Goal: Information Seeking & Learning: Learn about a topic

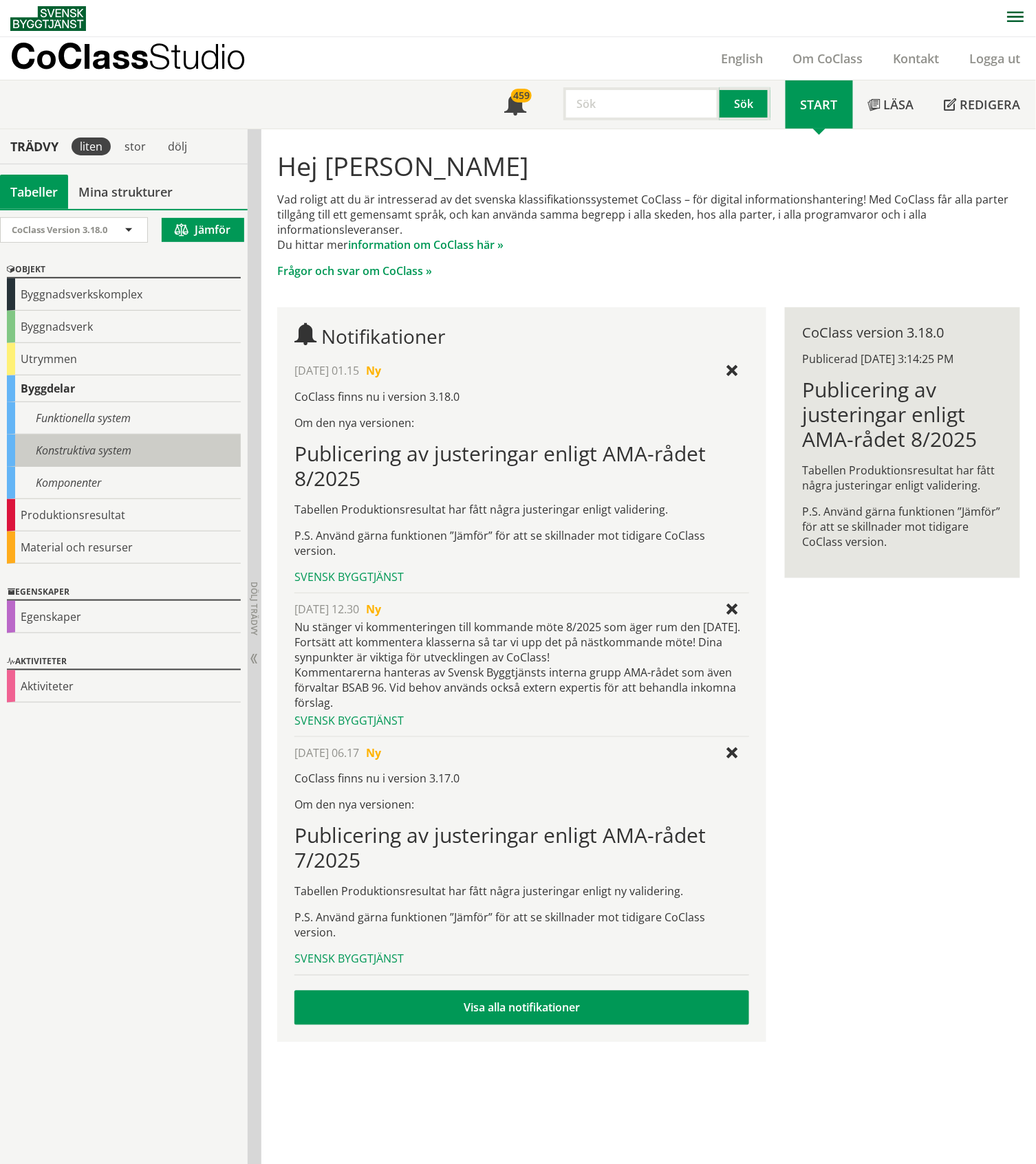
click at [83, 451] on div "Konstruktiva system" at bounding box center [124, 451] width 234 height 33
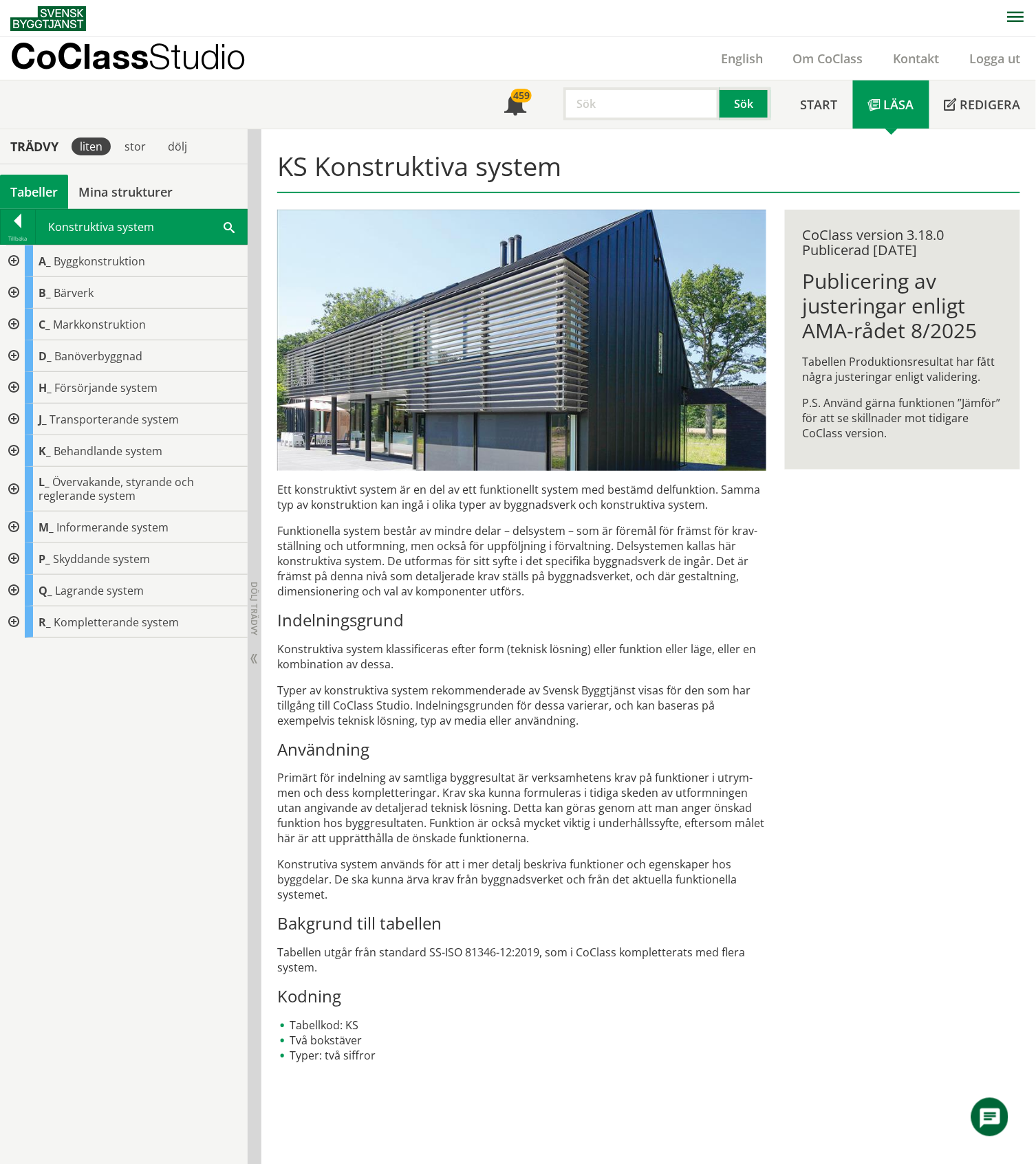
click at [12, 388] on div at bounding box center [12, 387] width 24 height 32
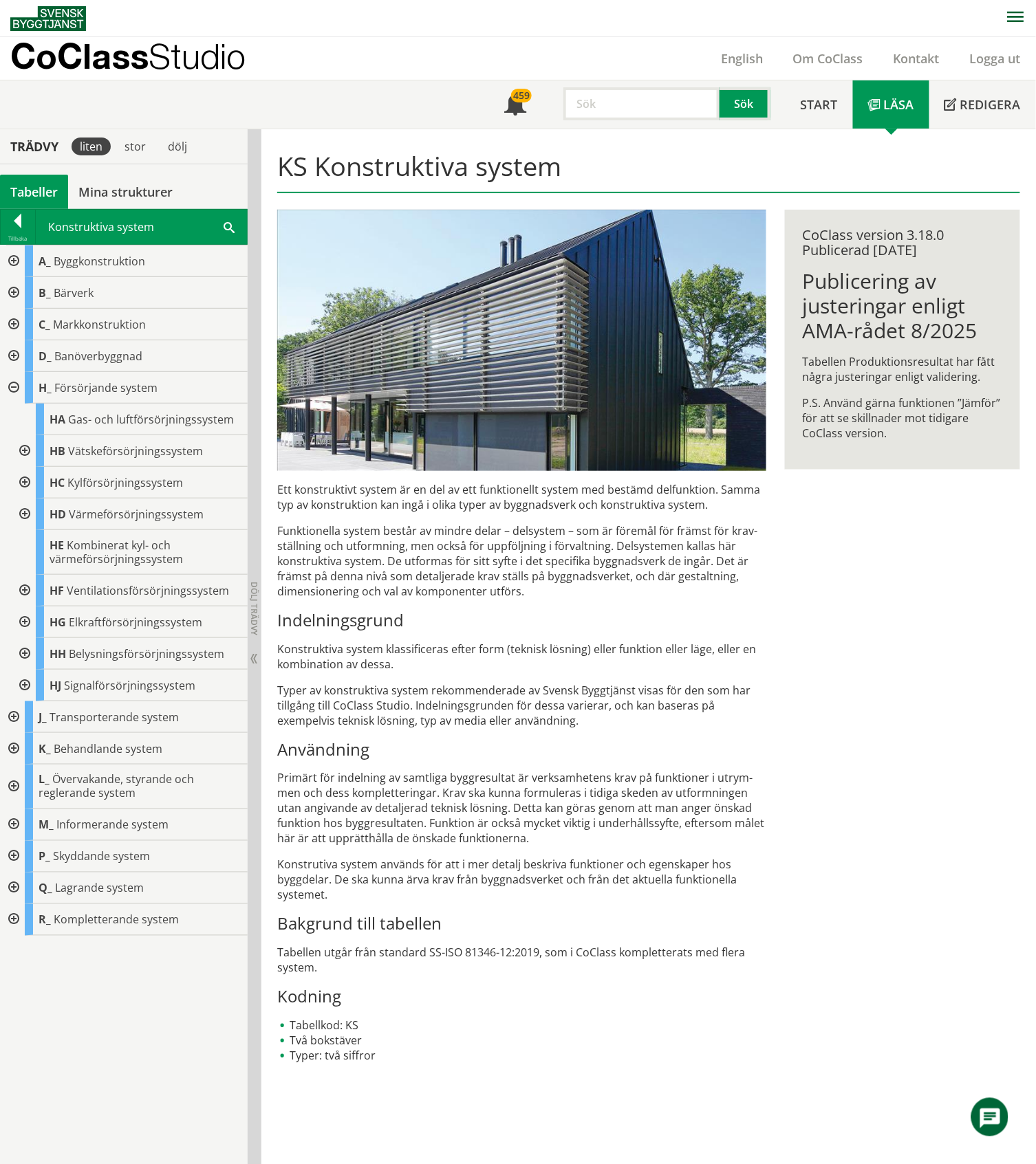
click at [23, 453] on div at bounding box center [23, 451] width 24 height 32
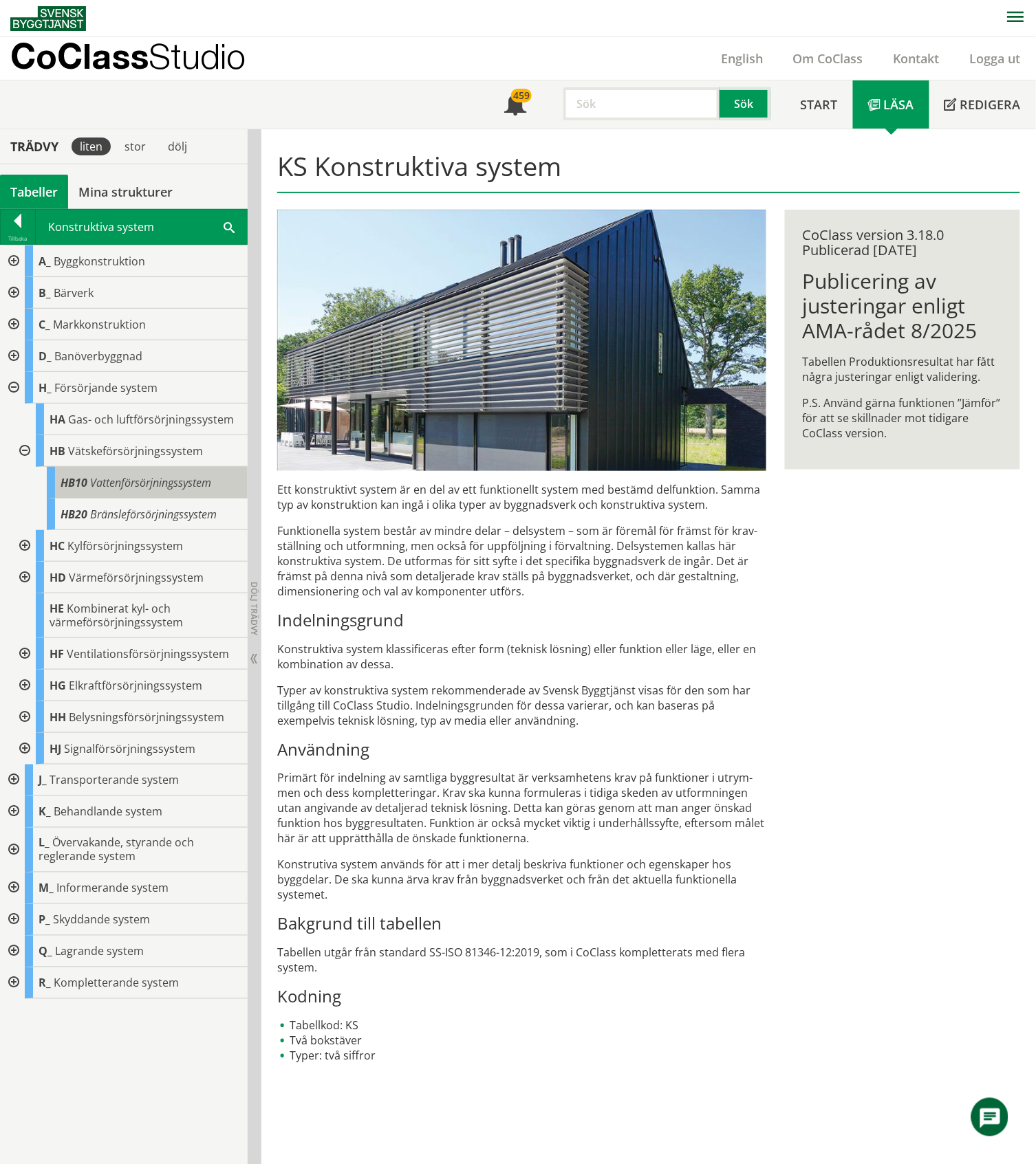
click at [126, 485] on span "Vattenförsörjningssystem" at bounding box center [150, 483] width 121 height 15
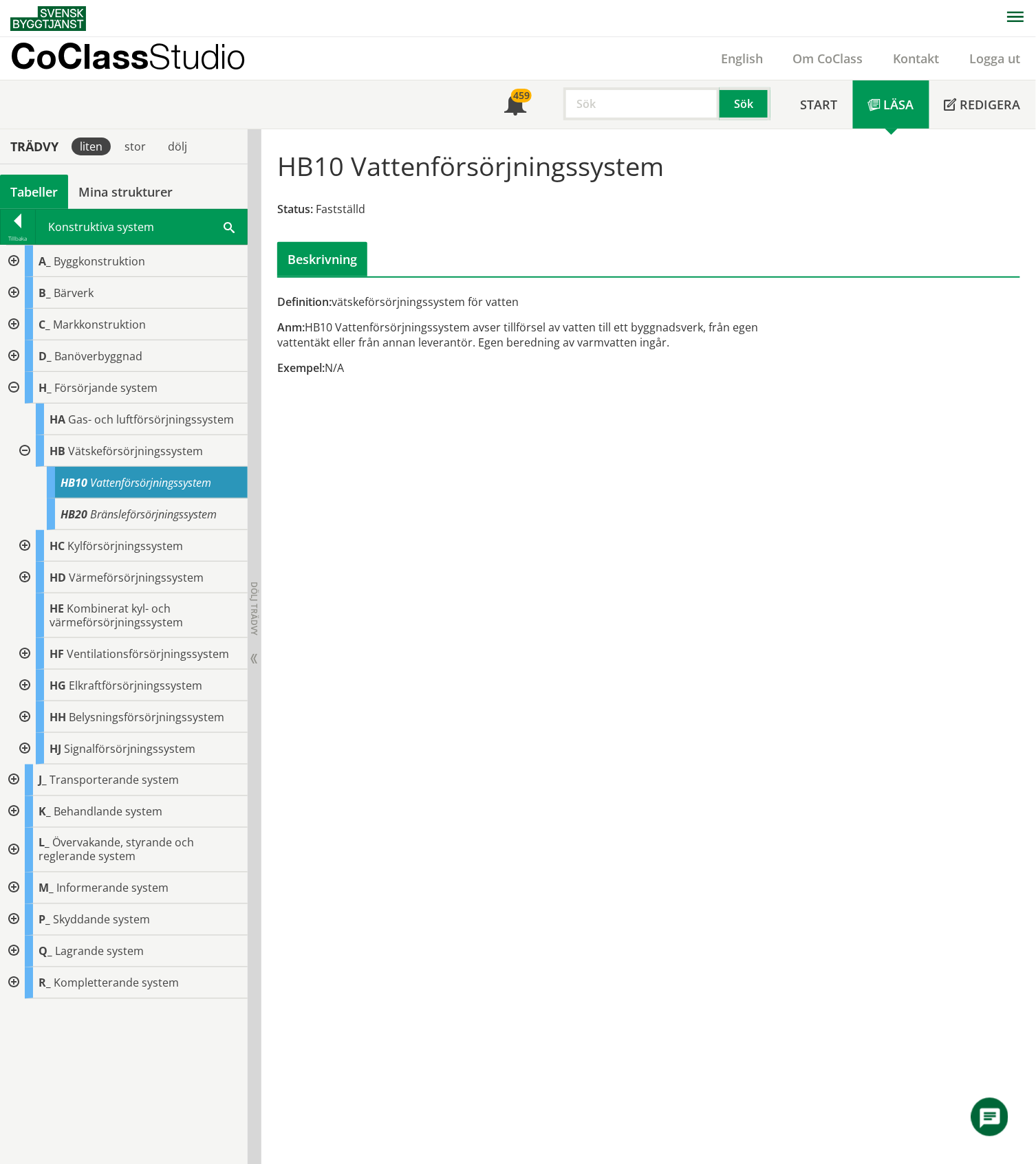
click at [26, 449] on div at bounding box center [23, 451] width 24 height 32
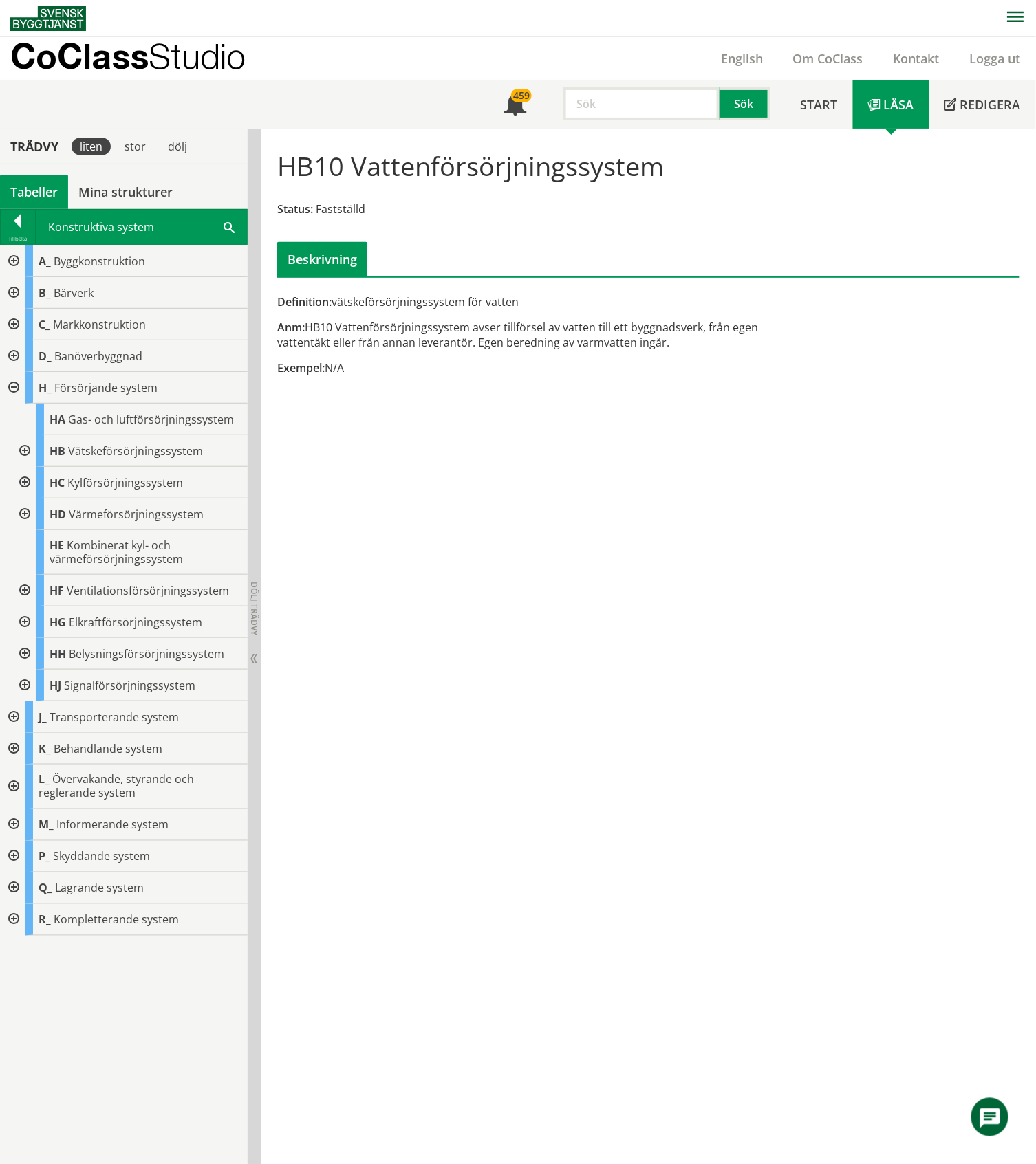
click at [24, 510] on div at bounding box center [23, 514] width 24 height 32
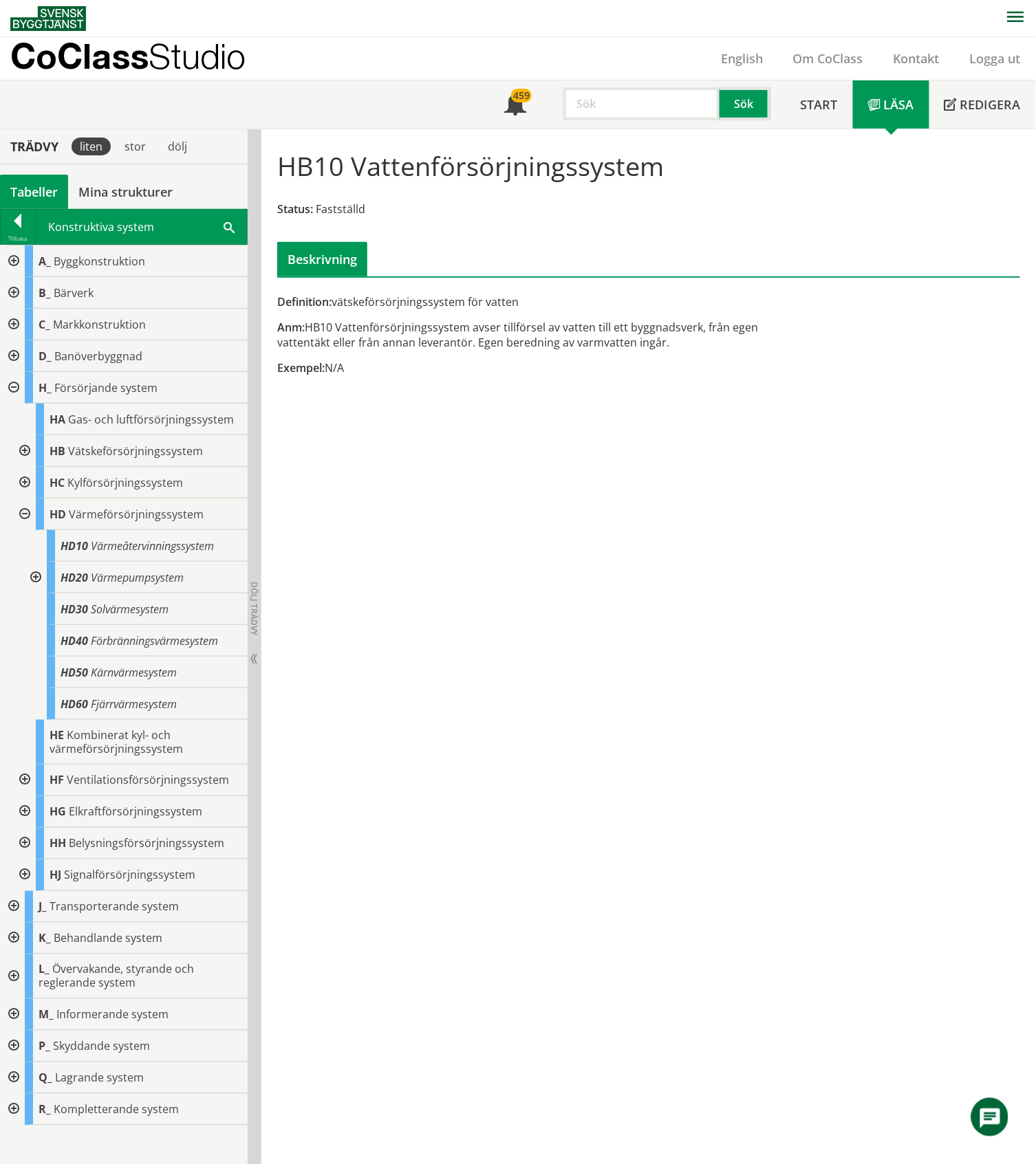
click at [24, 510] on div at bounding box center [23, 514] width 24 height 32
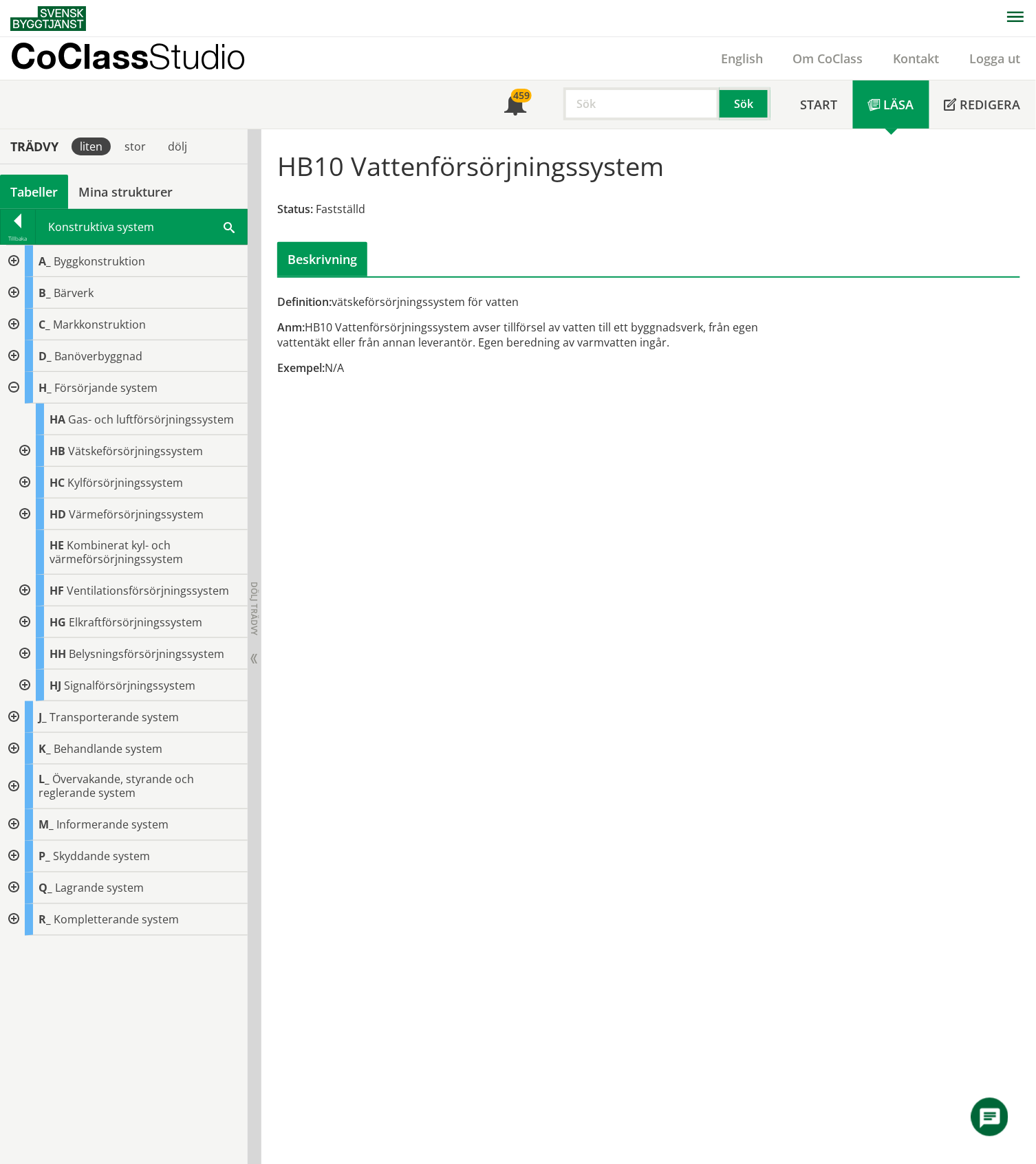
click at [13, 386] on div at bounding box center [12, 387] width 24 height 32
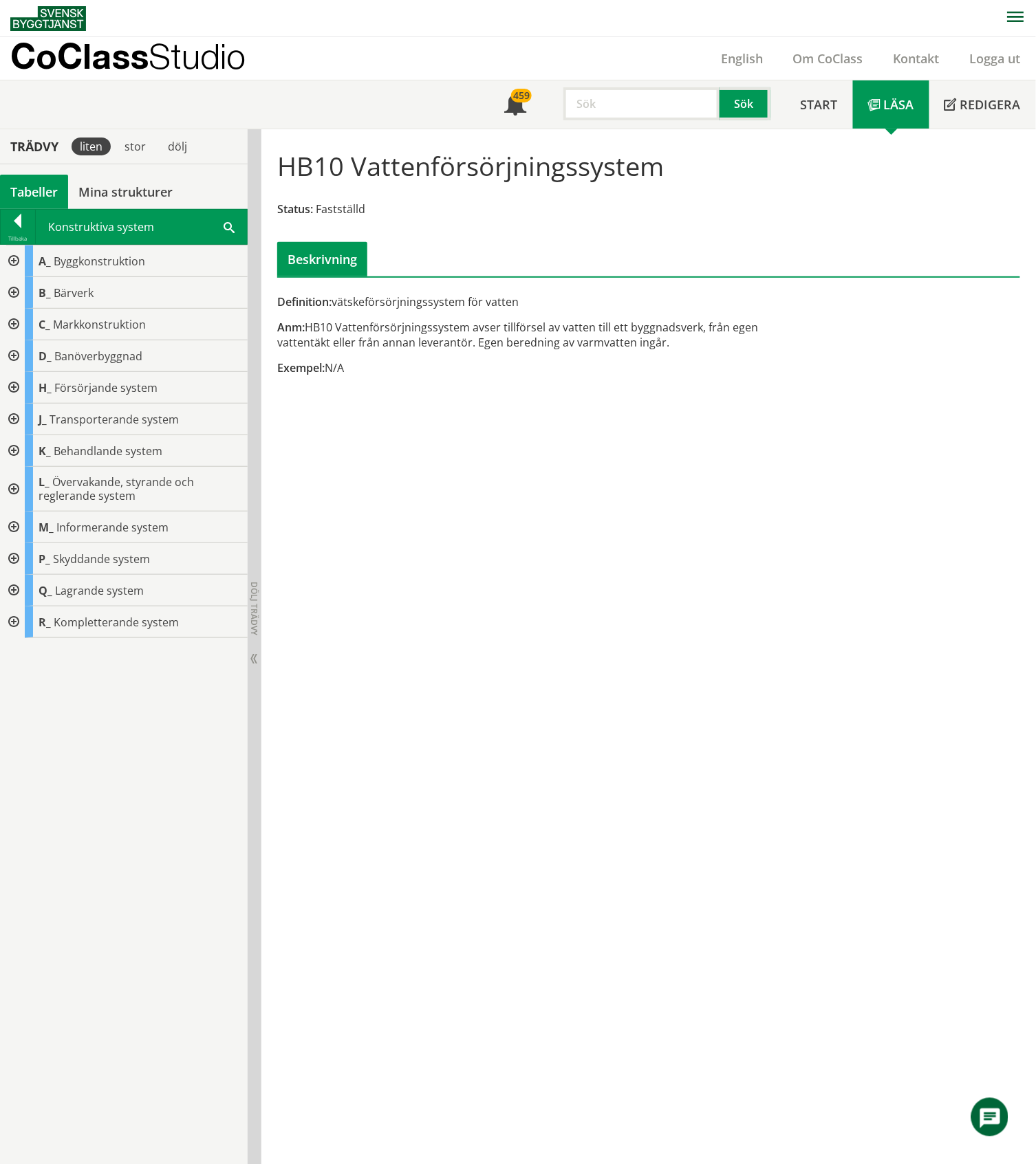
click at [22, 190] on div "Tabeller" at bounding box center [34, 192] width 68 height 34
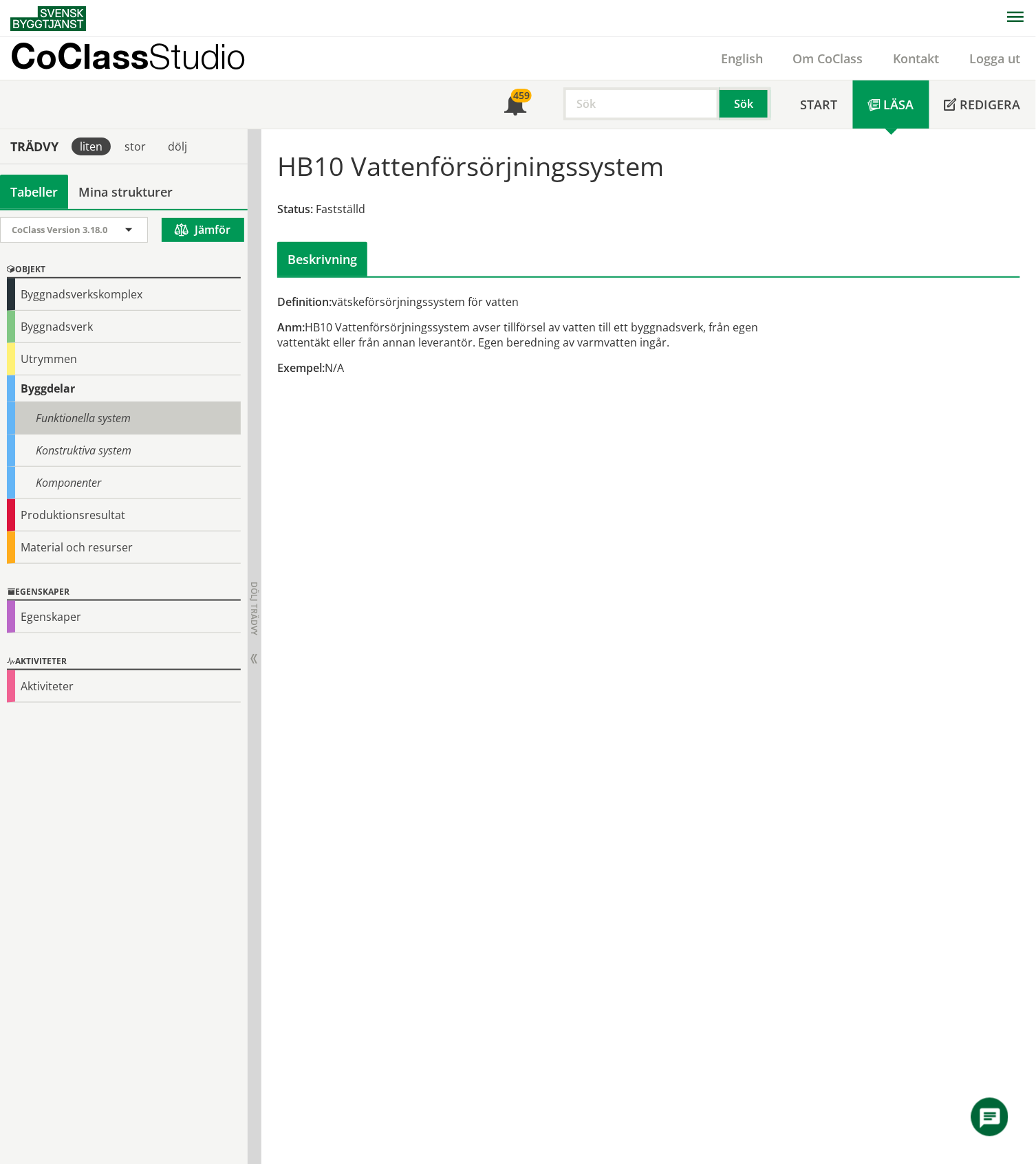
click at [58, 416] on div "Funktionella system" at bounding box center [124, 418] width 234 height 33
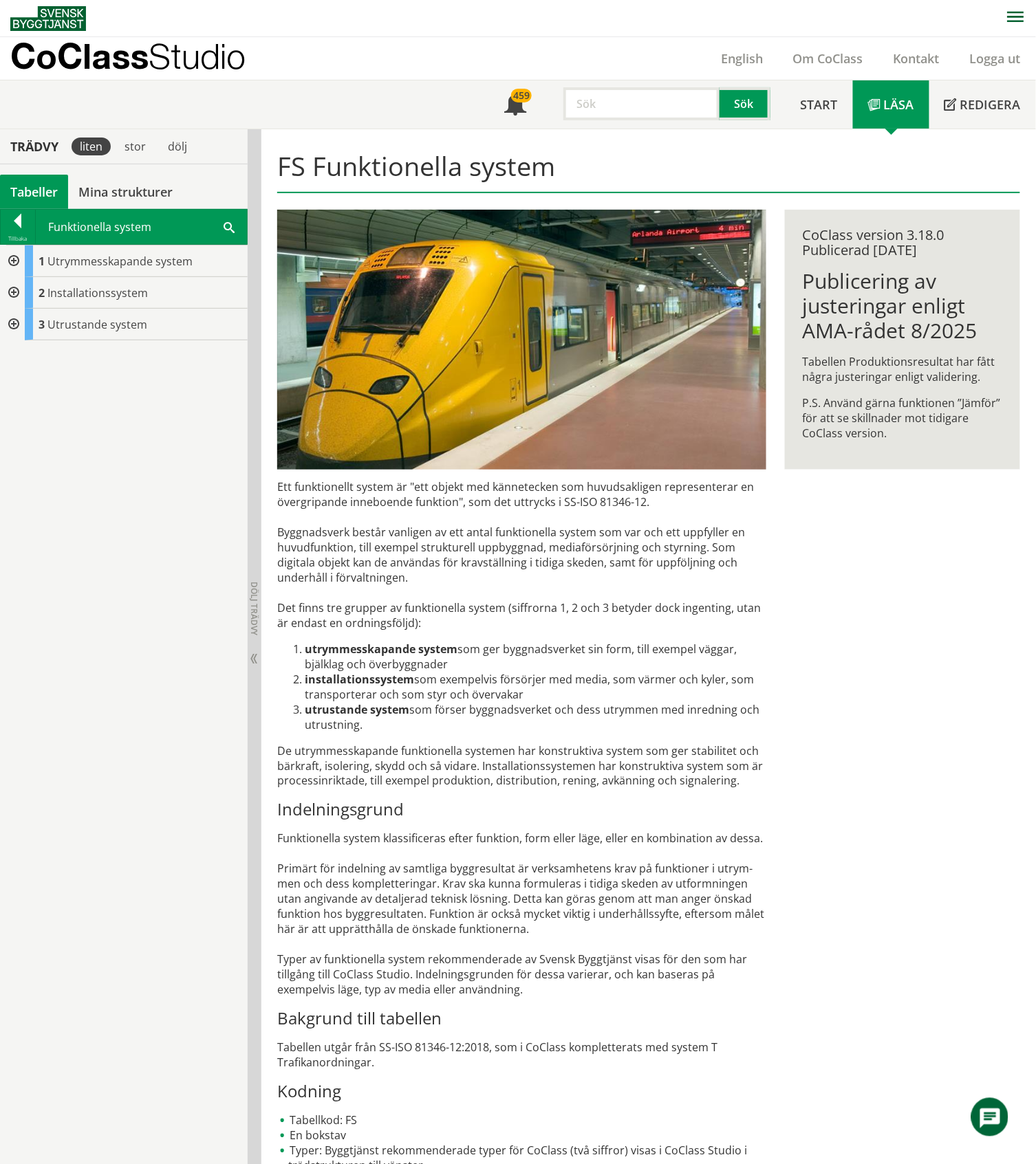
click at [15, 297] on div at bounding box center [12, 292] width 24 height 32
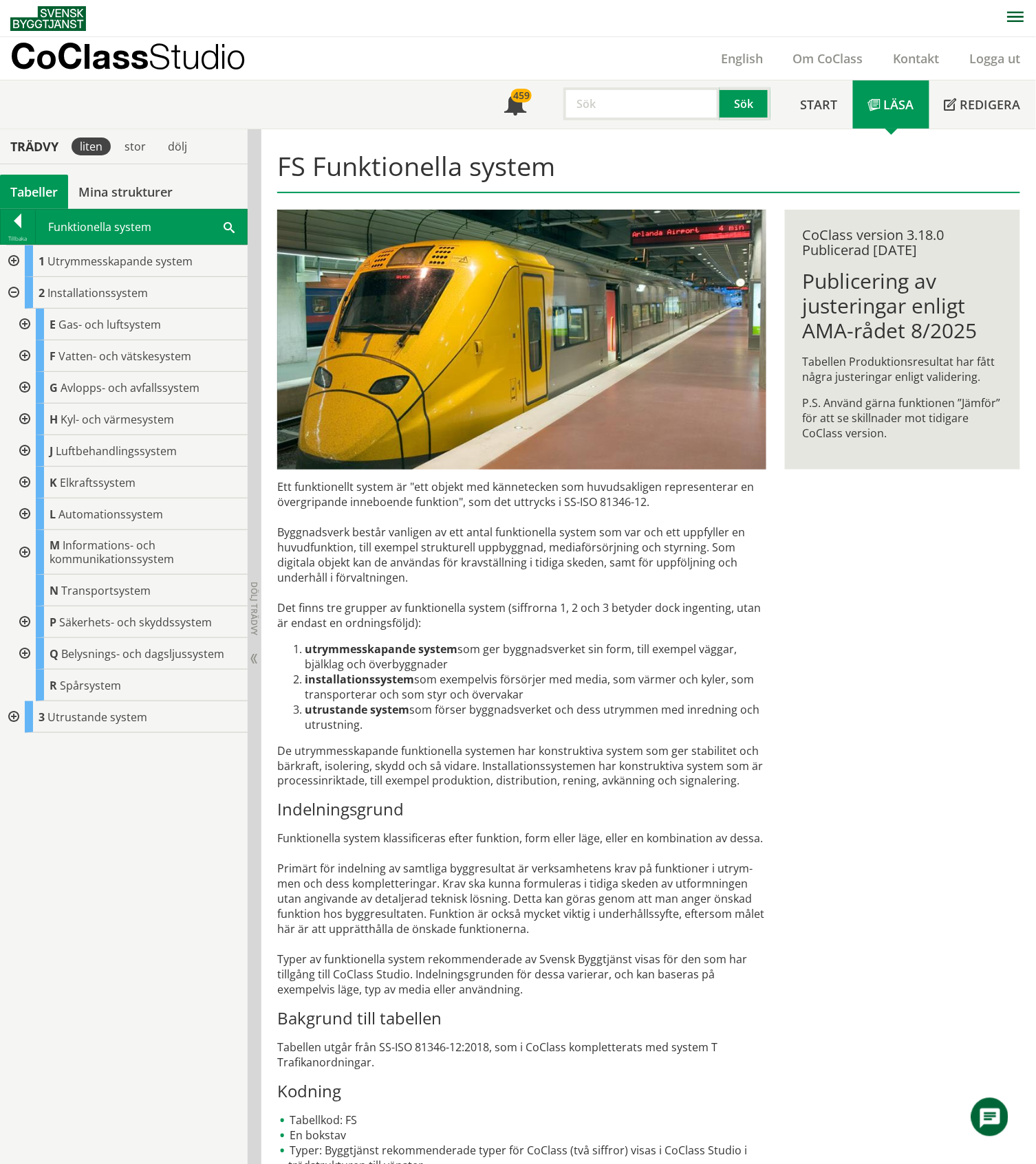
click at [21, 357] on div at bounding box center [23, 356] width 24 height 32
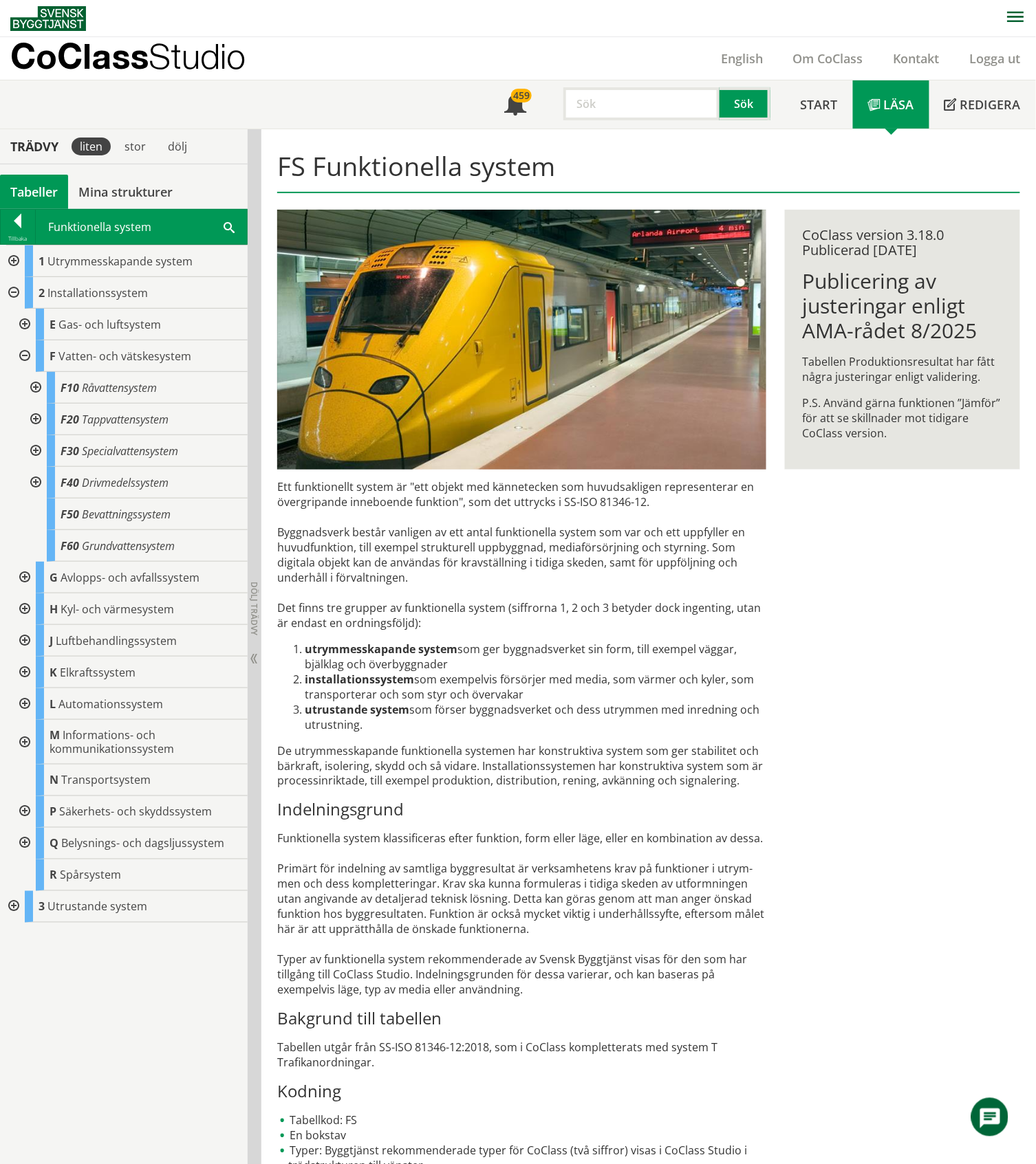
click at [31, 419] on div at bounding box center [34, 419] width 24 height 32
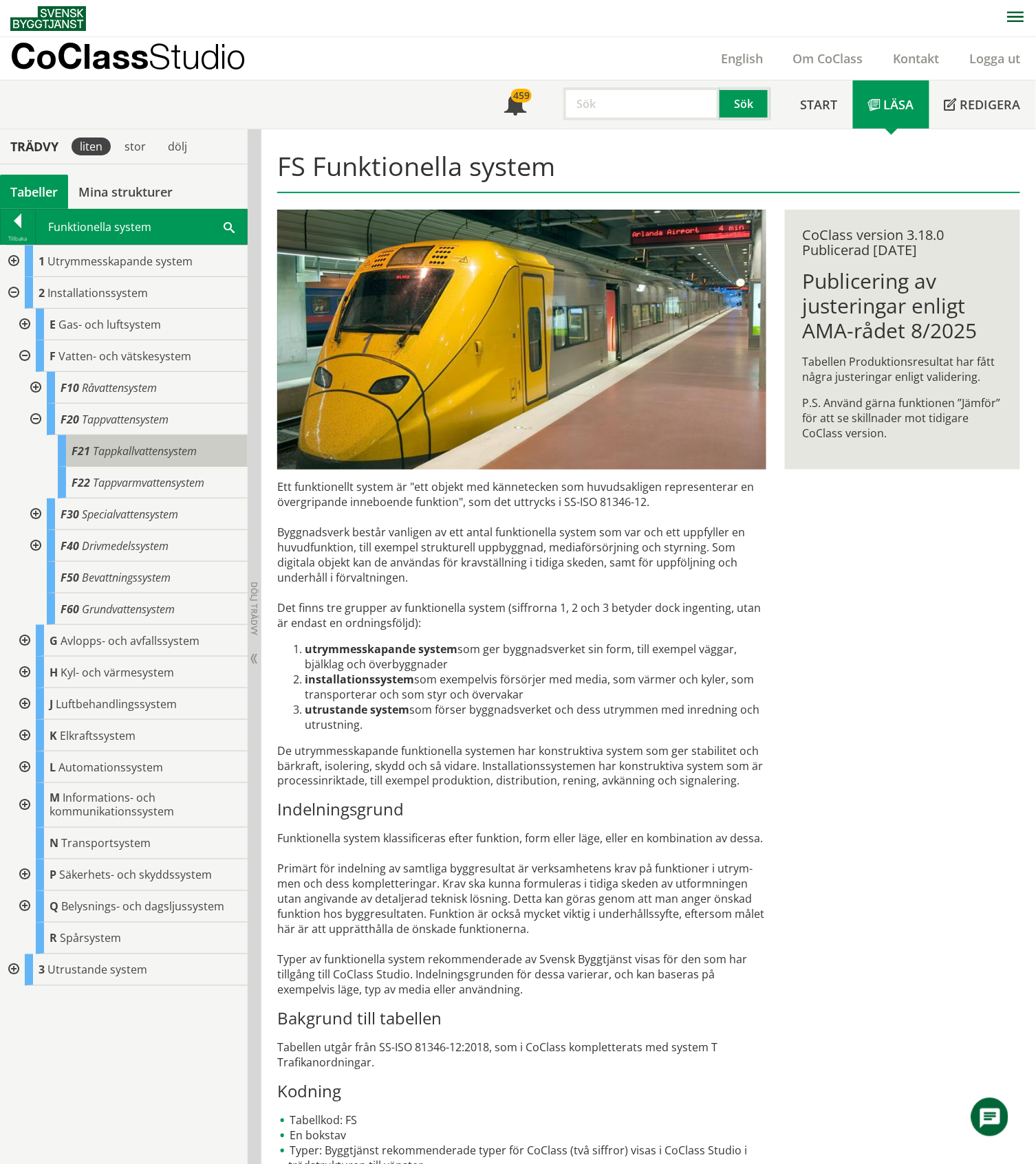
click at [150, 445] on body "AMA AMA Beskrivningsverktyg AMA Funktion BSAB Bygginfo Byggjura Byggkatalogen […" at bounding box center [518, 582] width 1036 height 1164
click at [183, 455] on span "Tappkallvattensystem" at bounding box center [144, 451] width 103 height 15
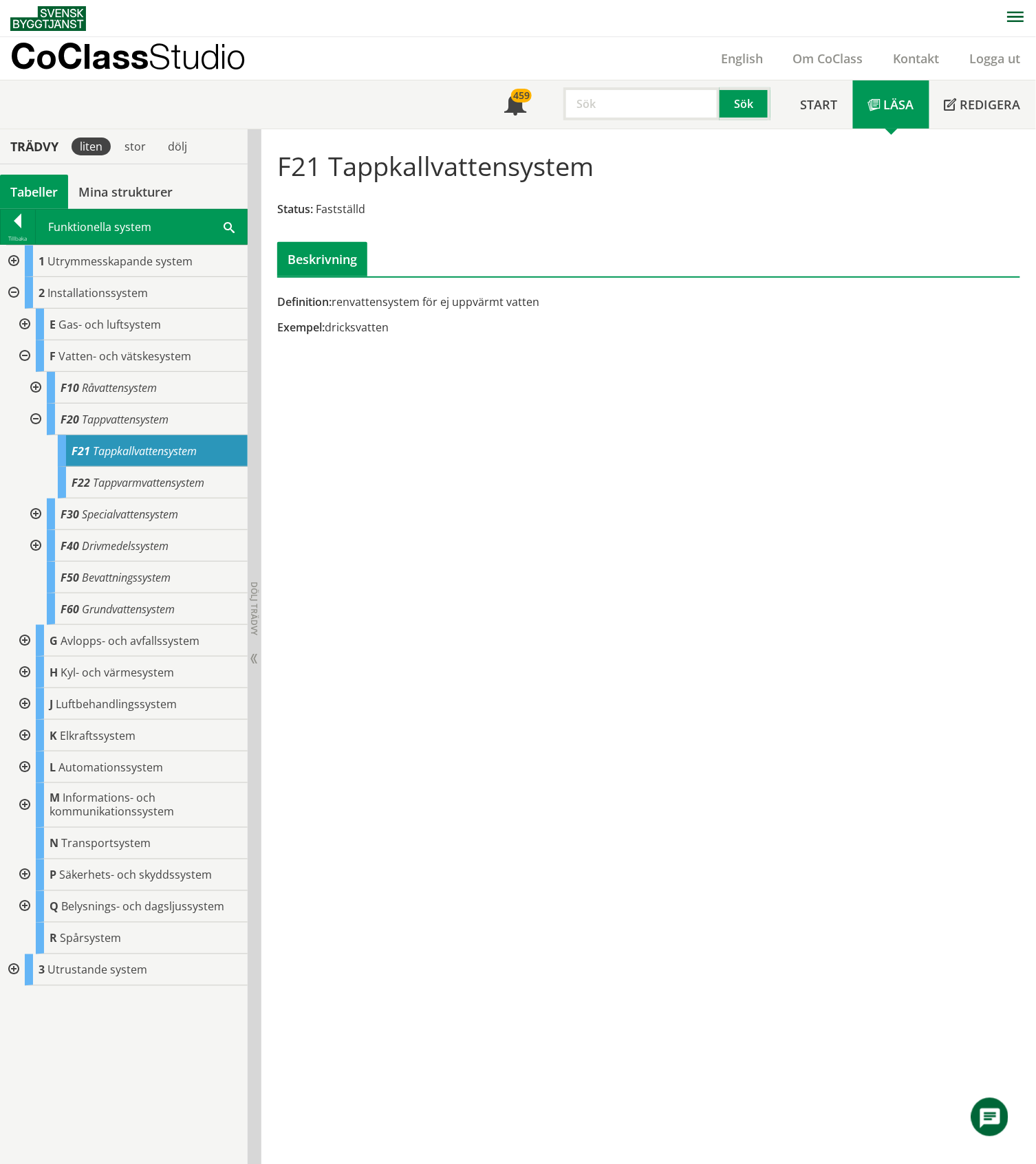
click at [35, 418] on div at bounding box center [34, 419] width 24 height 32
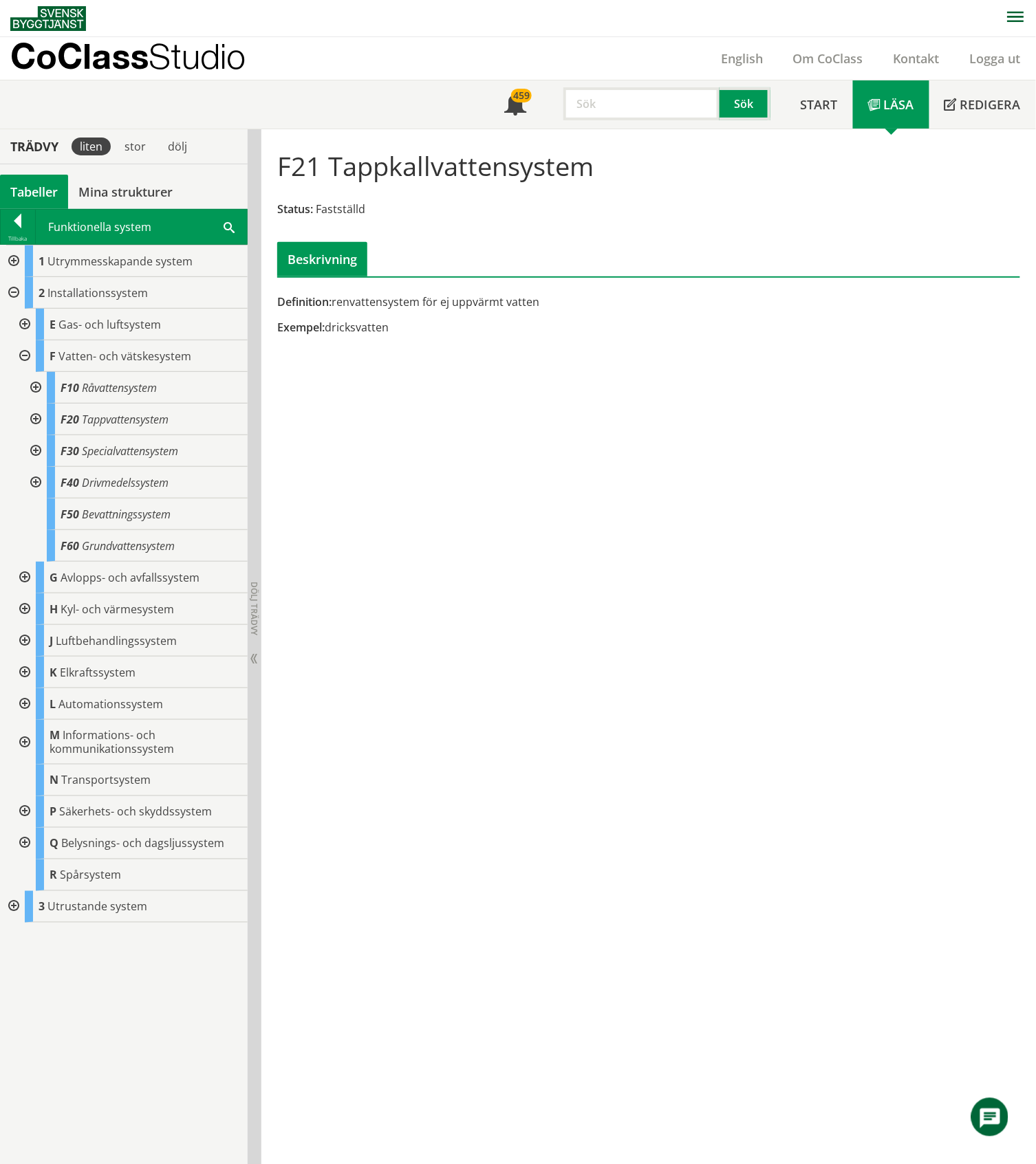
click at [22, 575] on div at bounding box center [23, 577] width 24 height 32
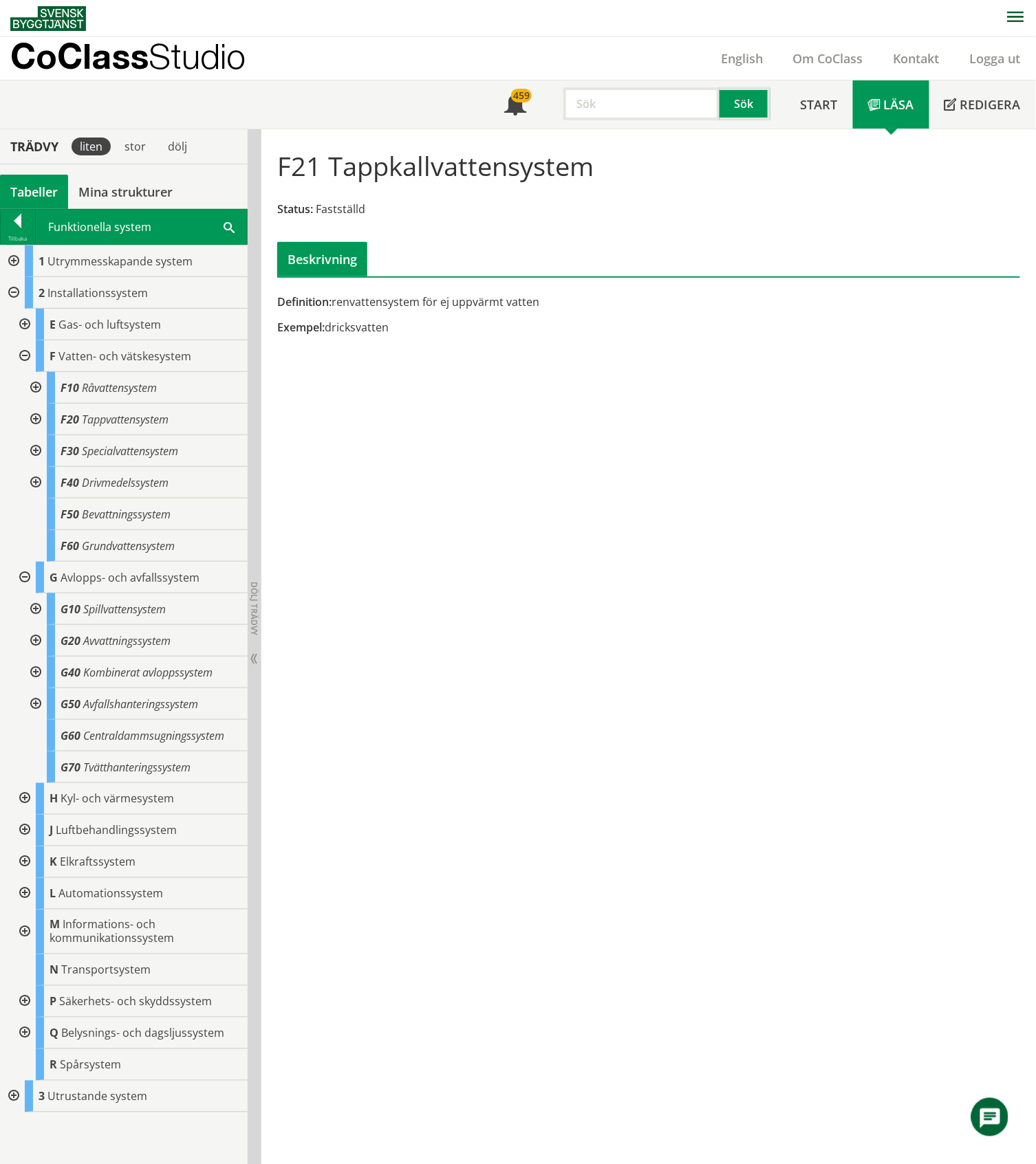
click at [34, 611] on div at bounding box center [34, 609] width 24 height 32
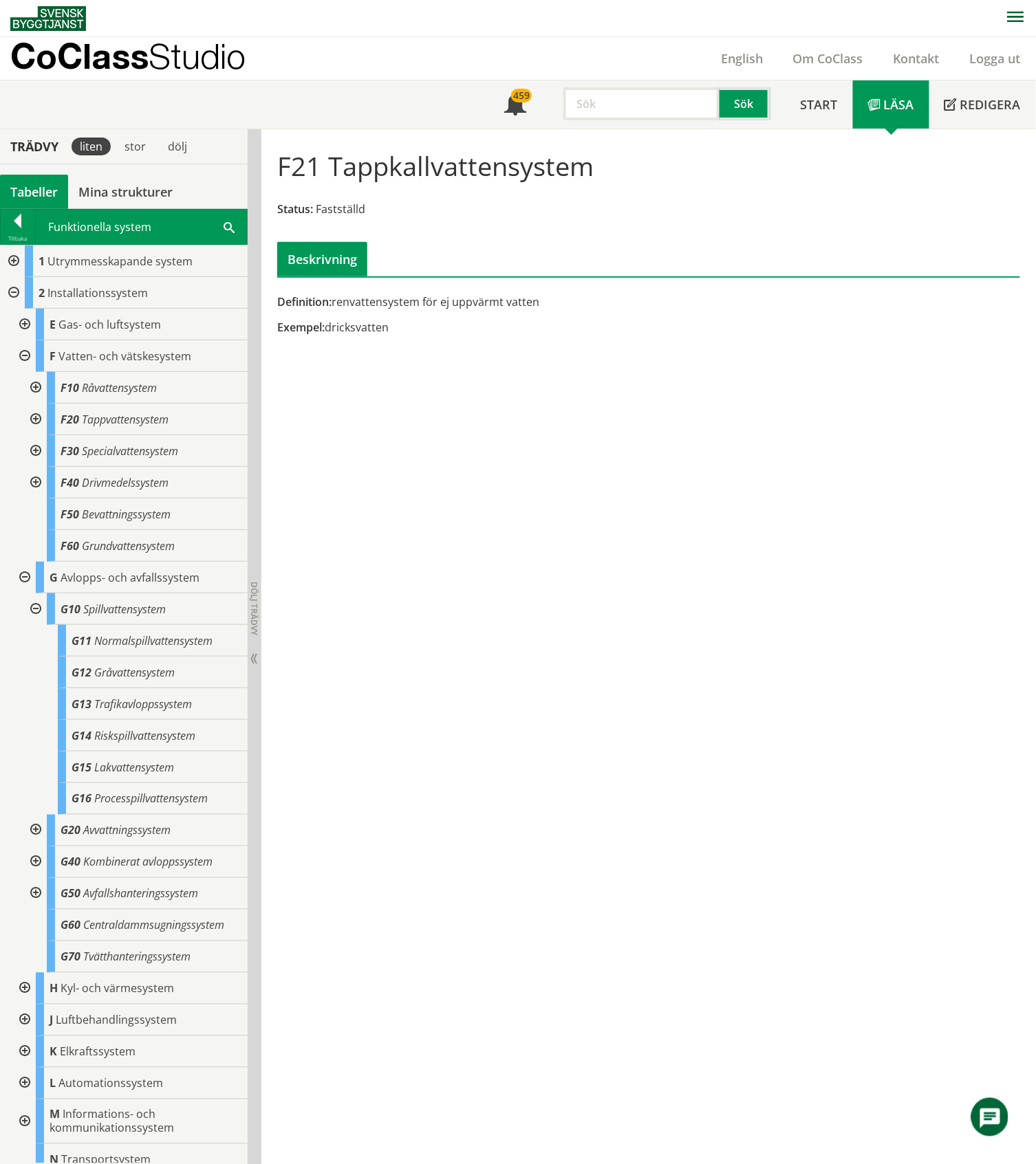
click at [34, 611] on div at bounding box center [34, 609] width 24 height 32
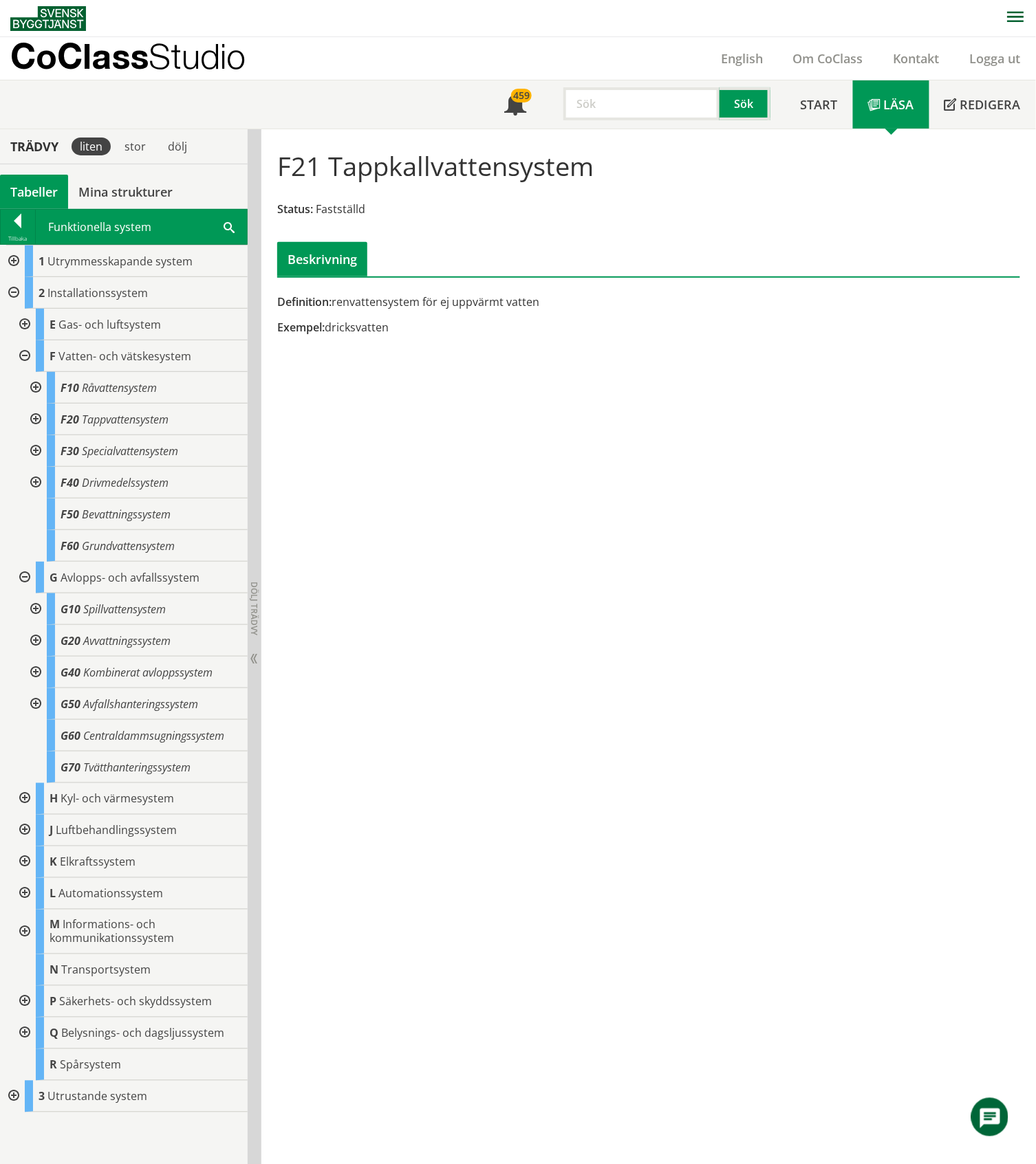
click at [34, 670] on div at bounding box center [34, 672] width 24 height 32
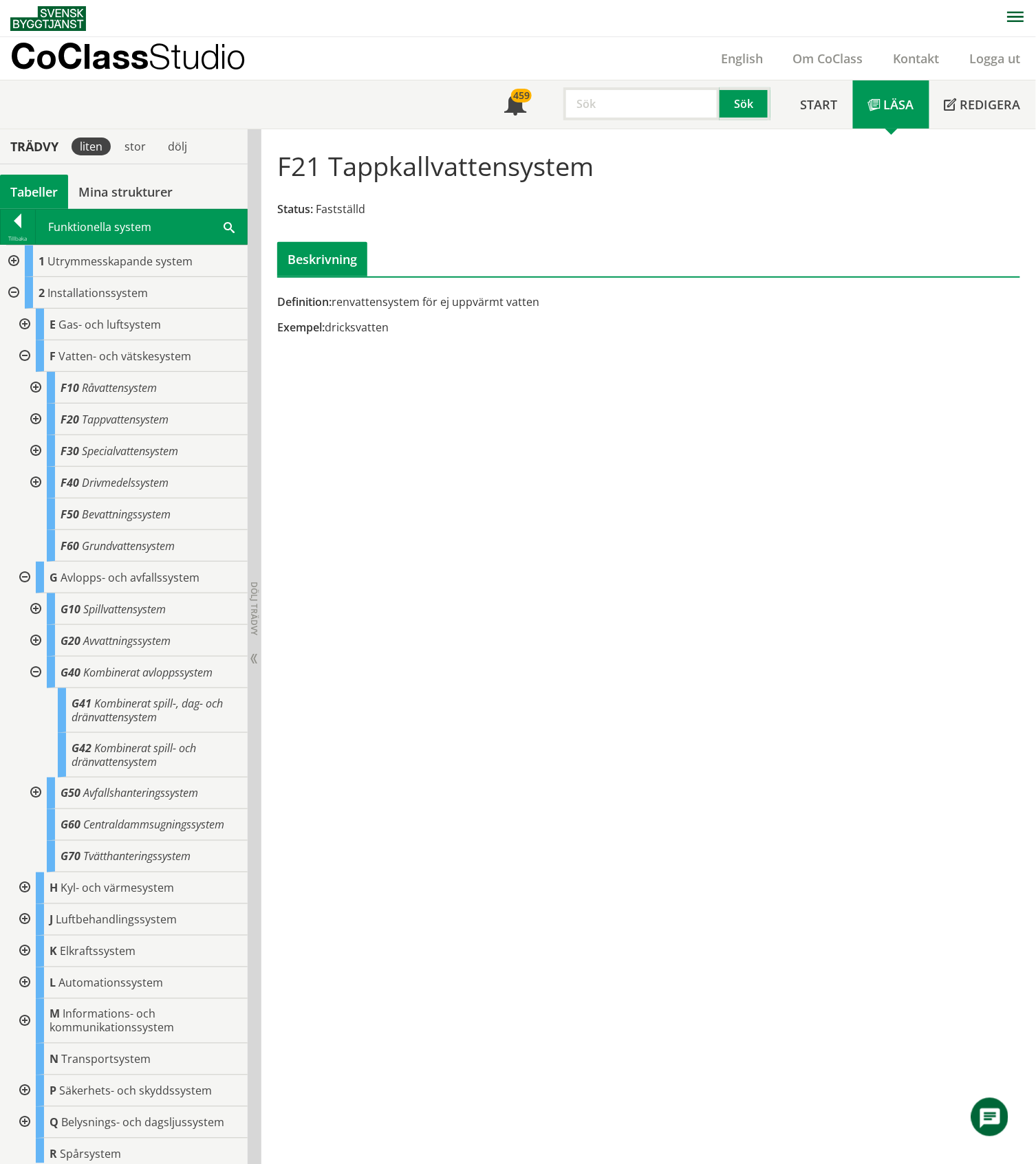
click at [34, 670] on div at bounding box center [34, 672] width 24 height 32
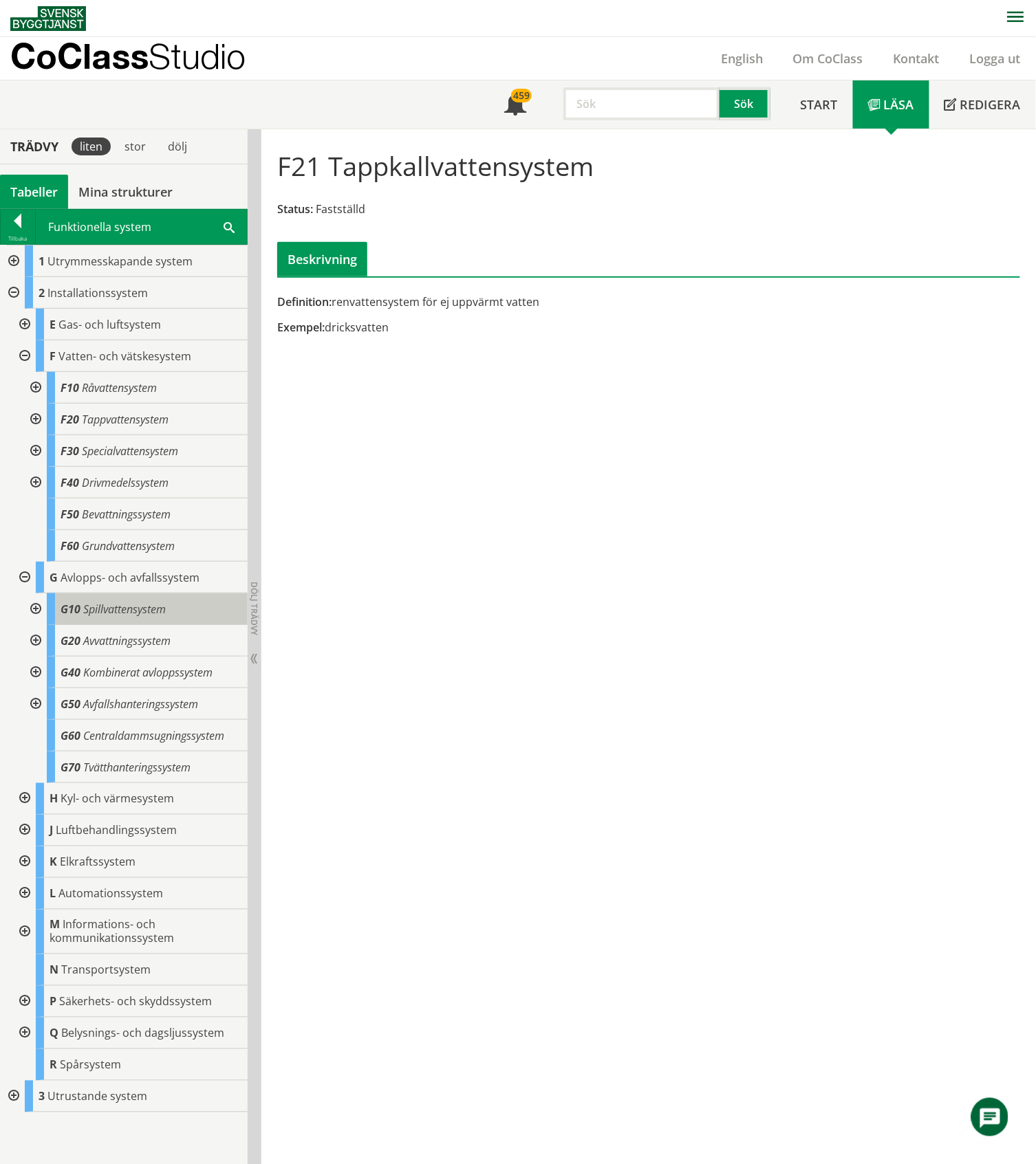
click at [83, 604] on span "Spillvattensystem" at bounding box center [124, 609] width 83 height 15
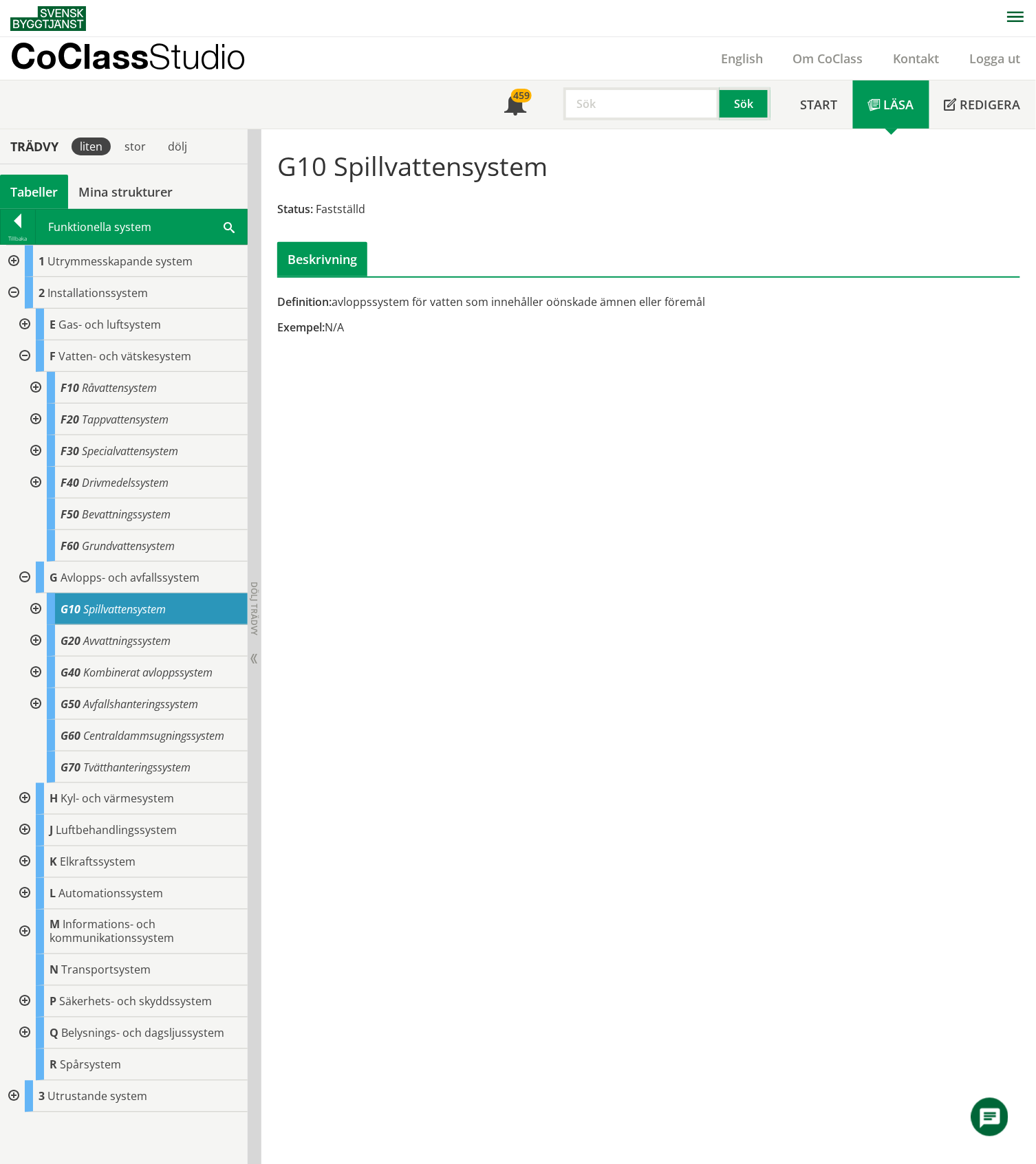
click at [31, 606] on div at bounding box center [34, 609] width 24 height 32
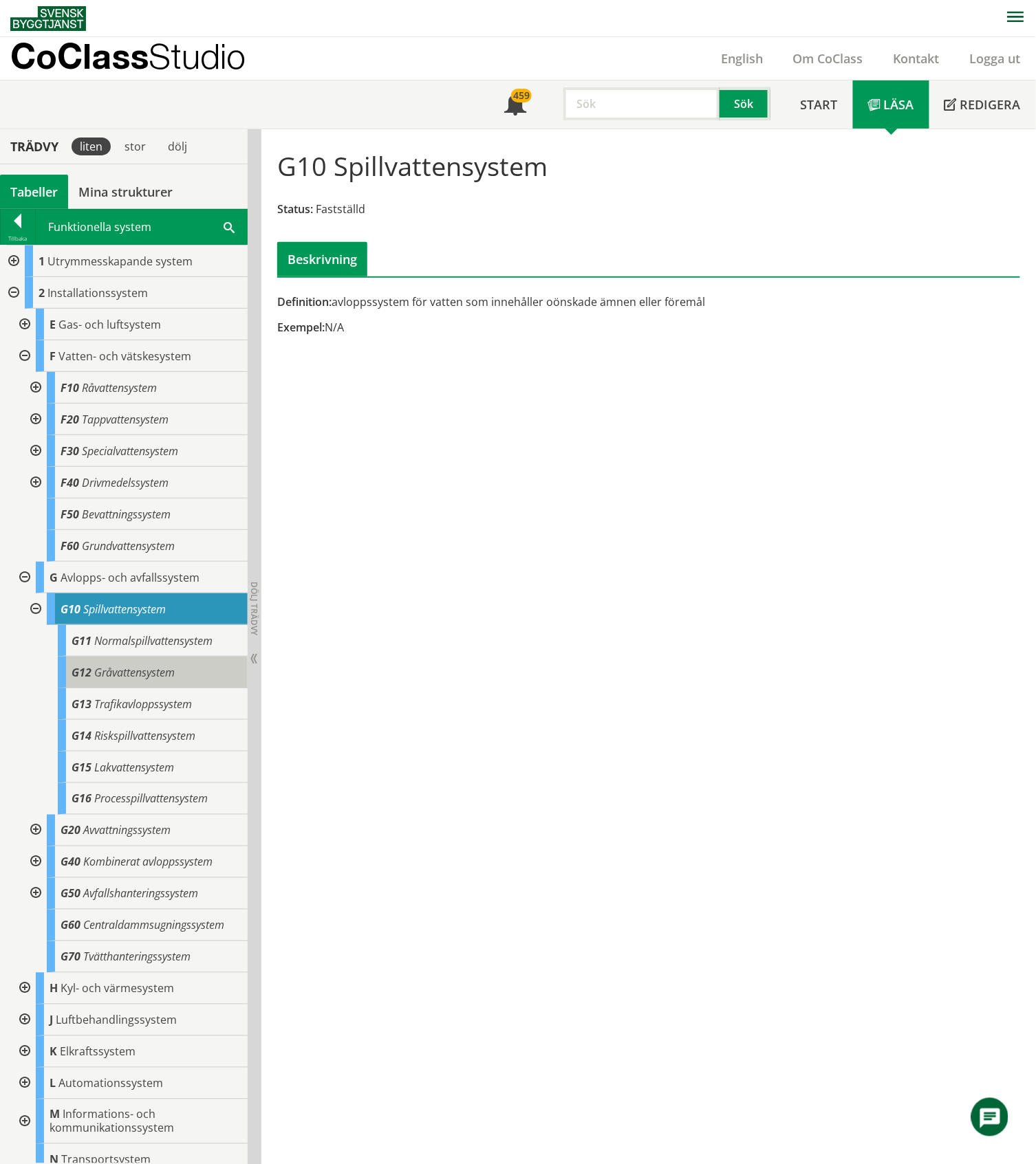
click at [150, 677] on span "Gråvattensystem" at bounding box center [134, 672] width 81 height 15
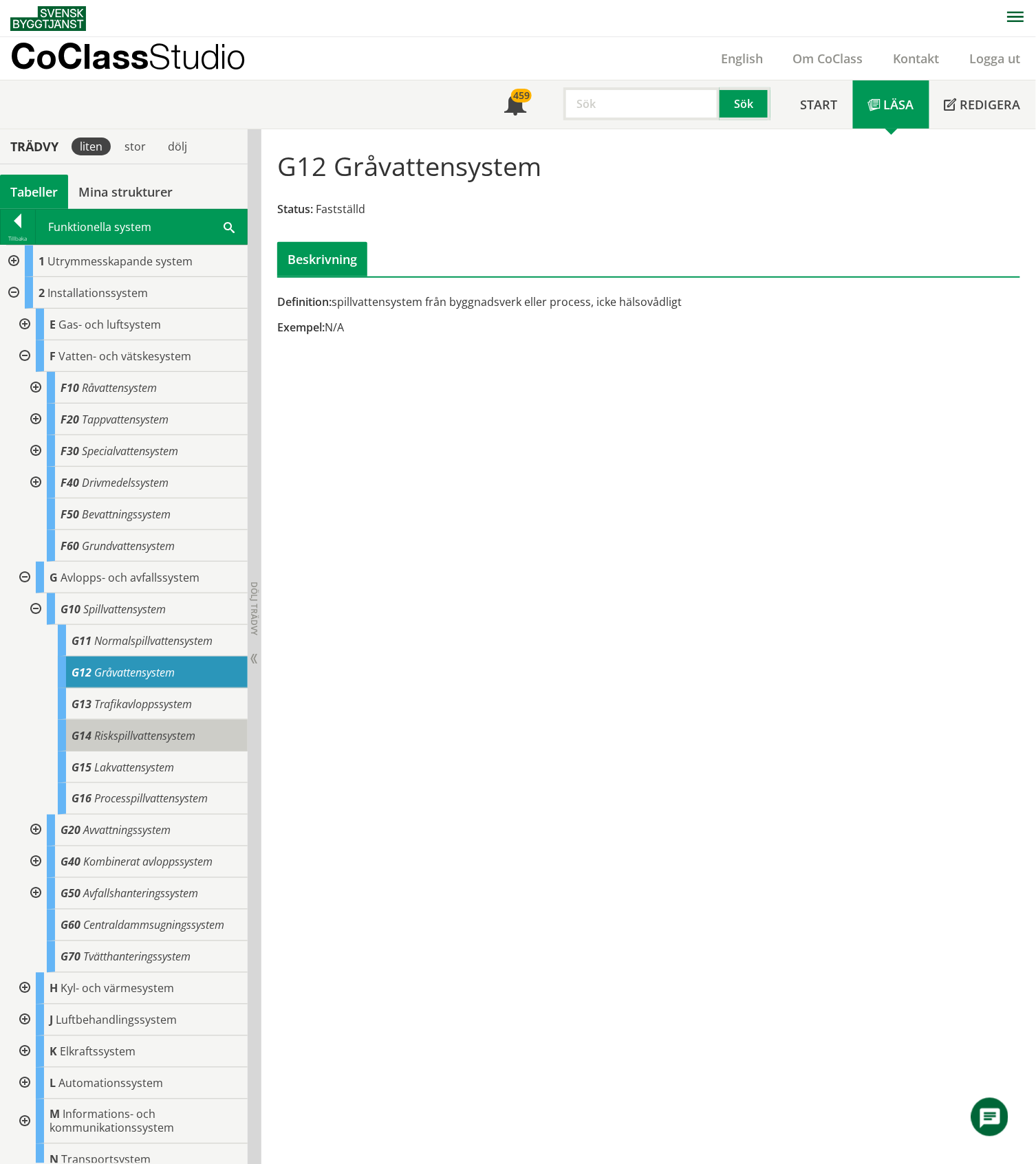
click at [162, 735] on span "Riskspillvattensystem" at bounding box center [144, 736] width 101 height 15
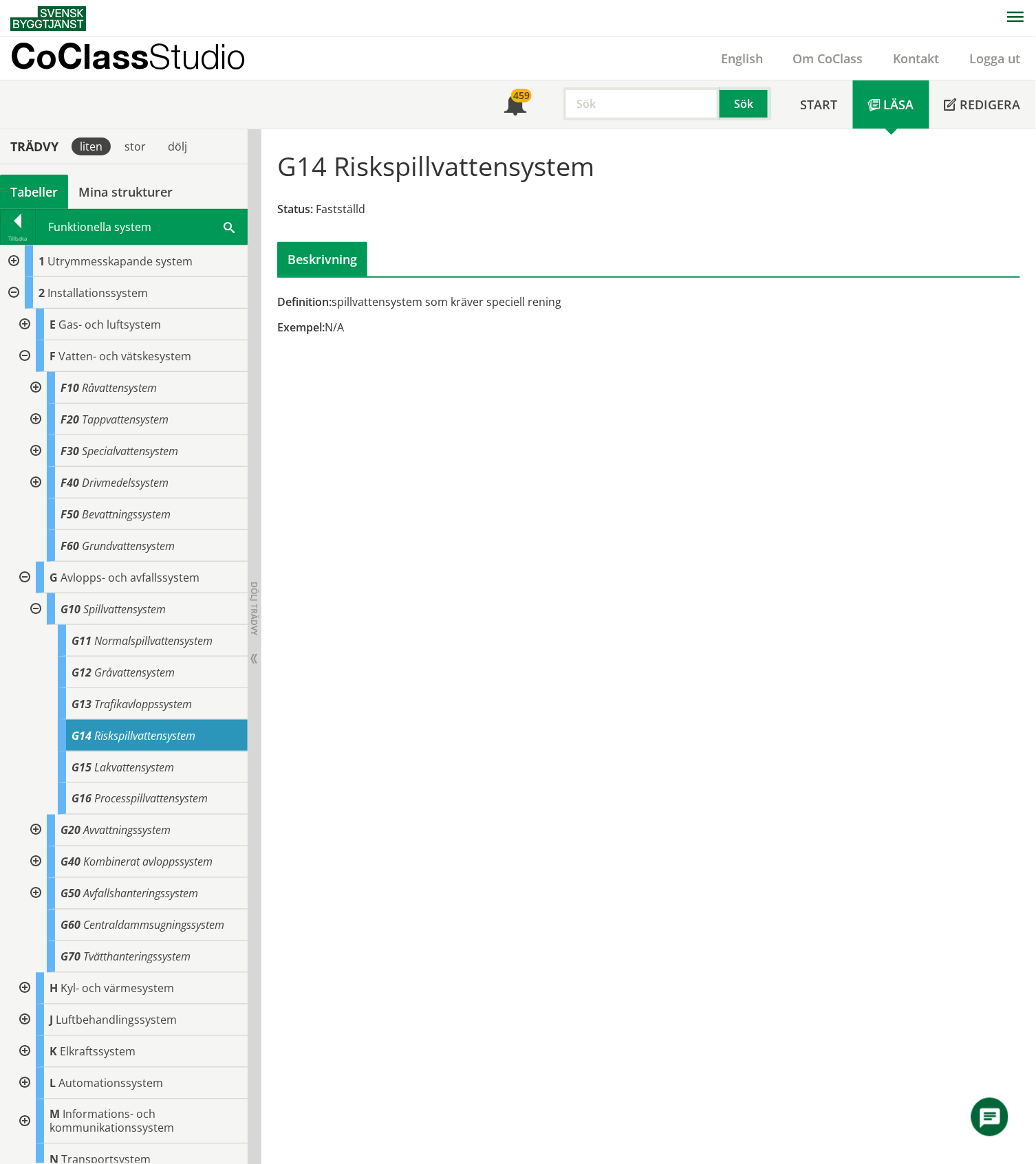
click at [34, 609] on div at bounding box center [34, 609] width 24 height 32
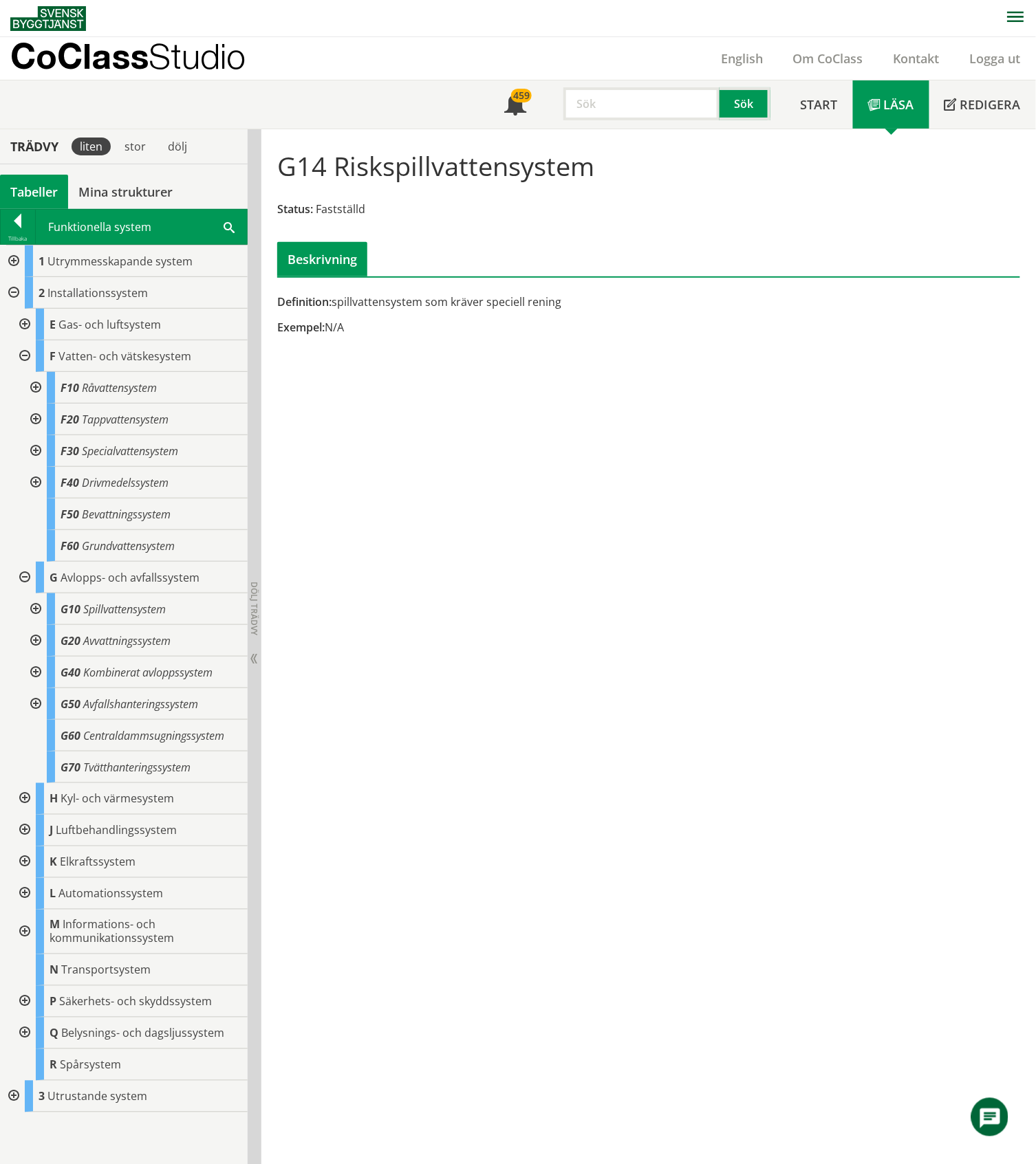
click at [36, 611] on div at bounding box center [34, 609] width 24 height 32
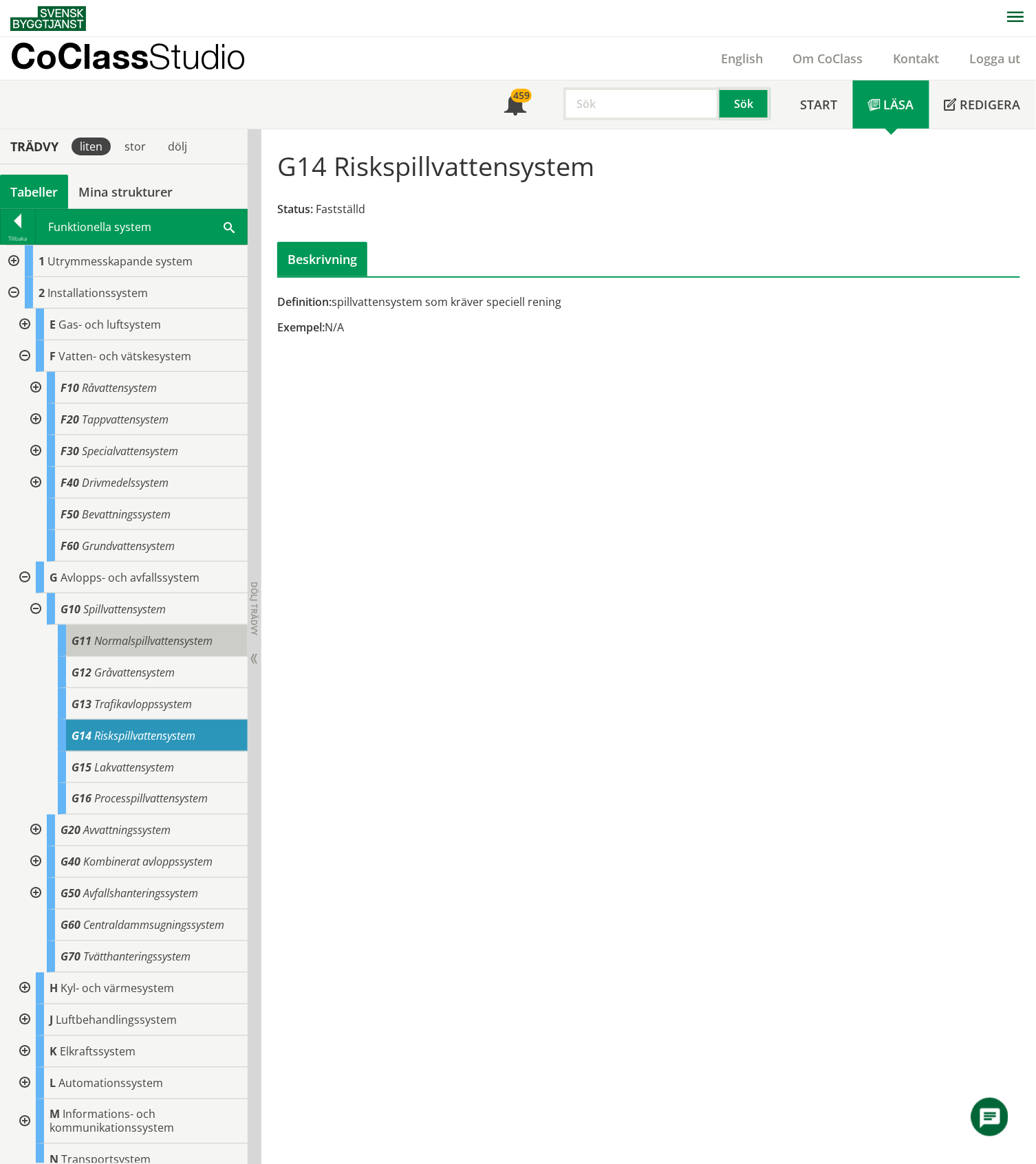
click at [160, 639] on span "Normalspillvattensystem" at bounding box center [153, 641] width 118 height 15
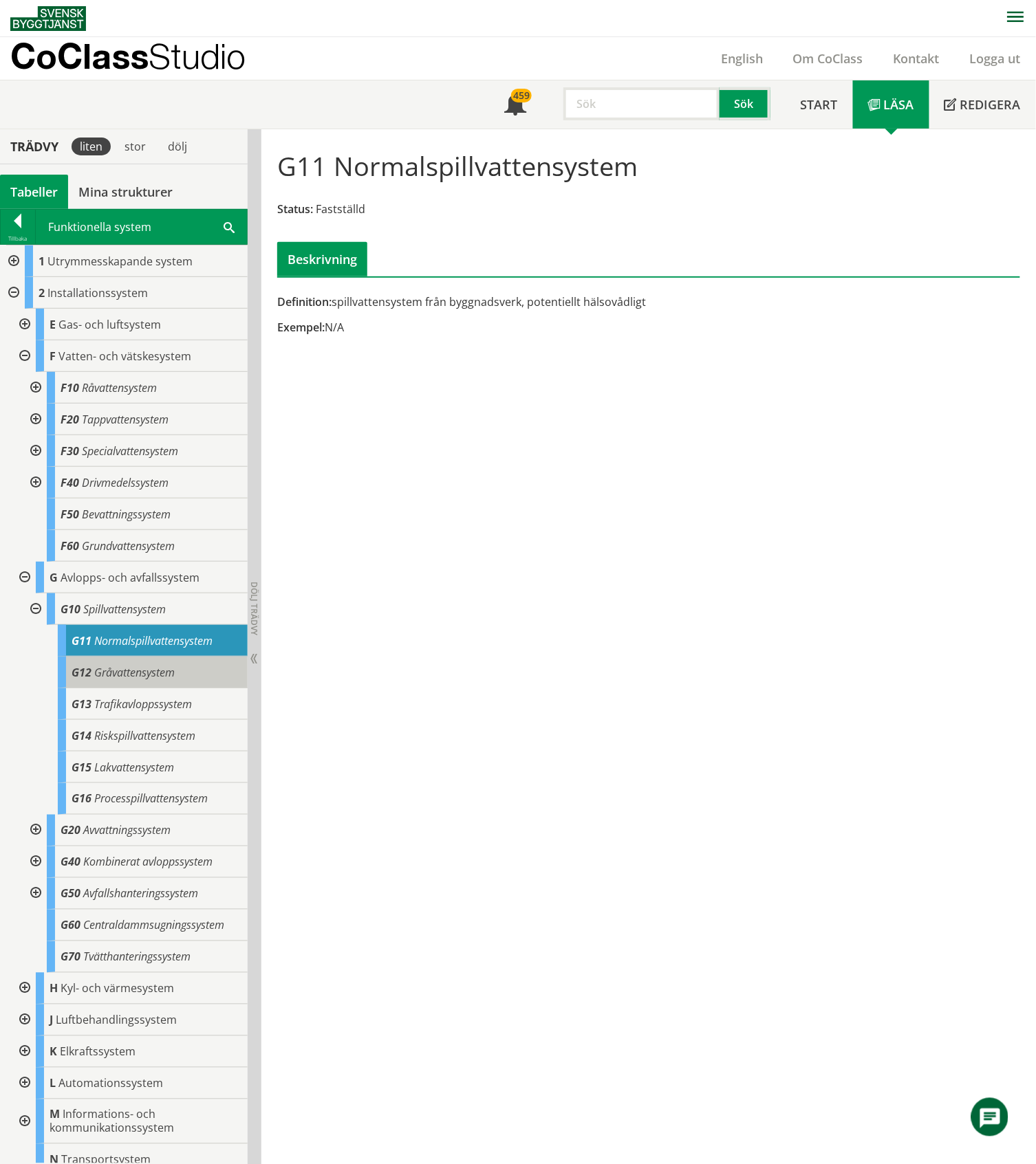
click at [160, 669] on span "Gråvattensystem" at bounding box center [134, 672] width 81 height 15
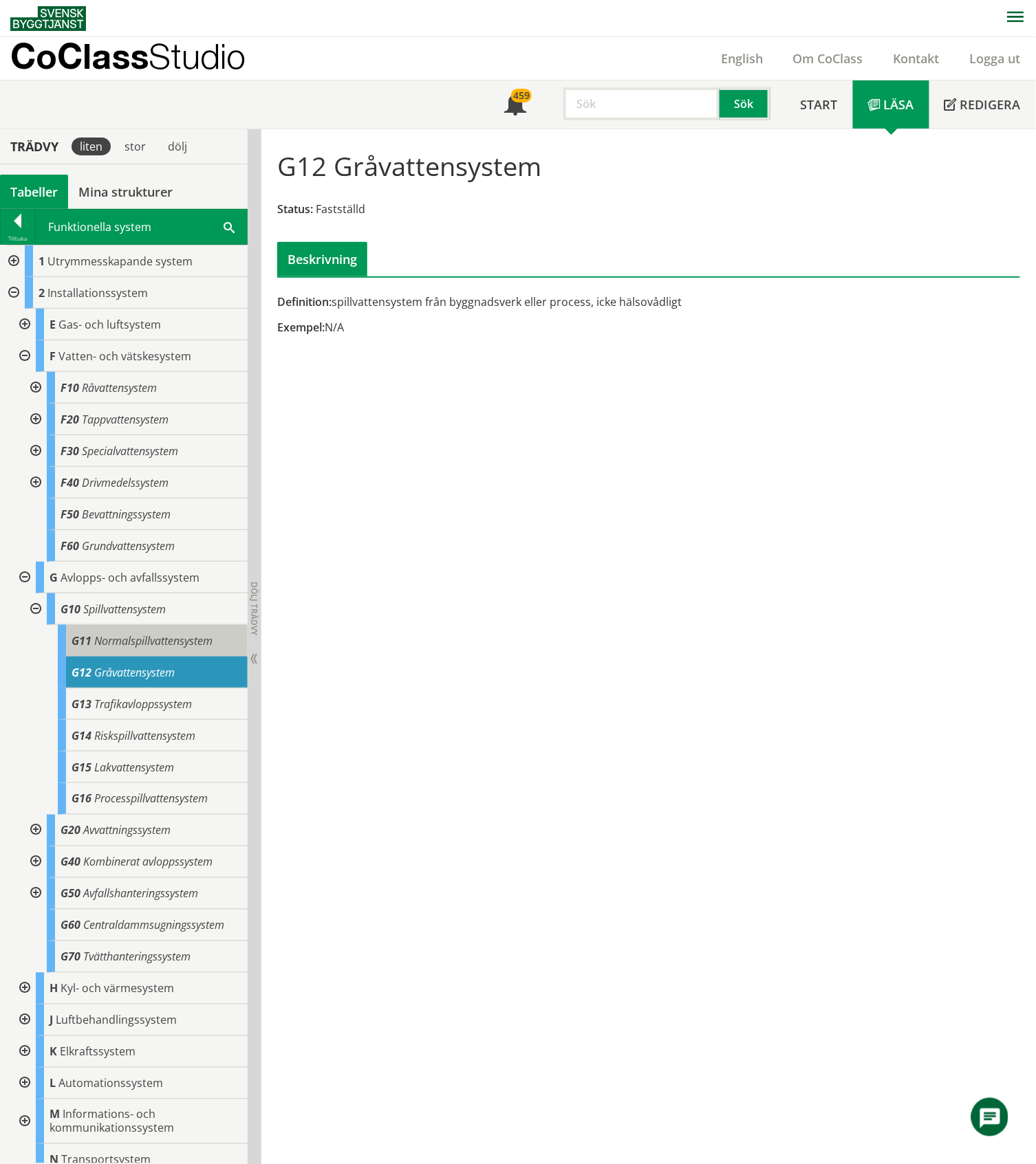
click at [136, 637] on span "Normalspillvattensystem" at bounding box center [153, 641] width 118 height 15
